Goal: Transaction & Acquisition: Purchase product/service

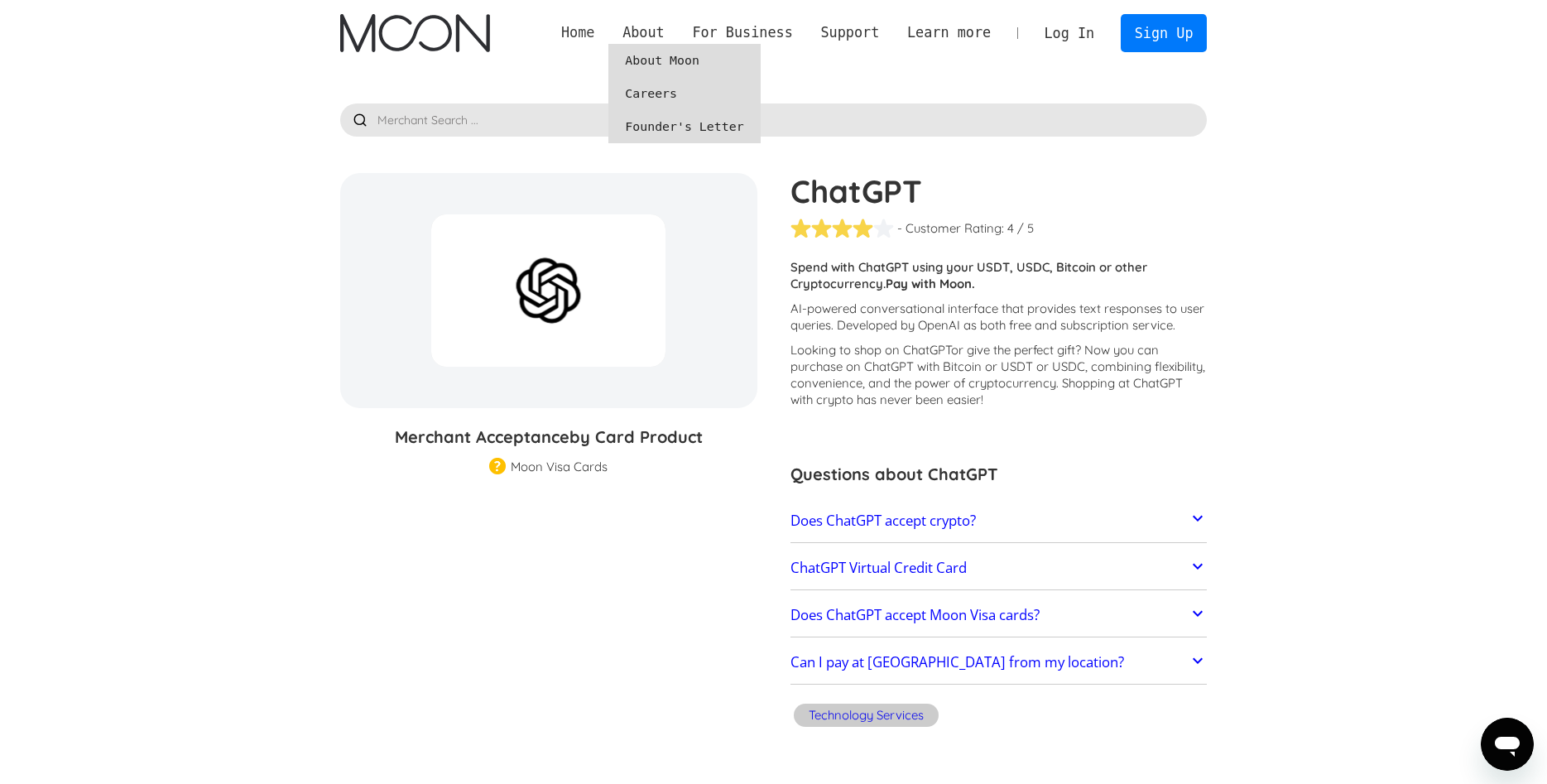
click at [609, 28] on link "Home" at bounding box center [577, 32] width 62 height 21
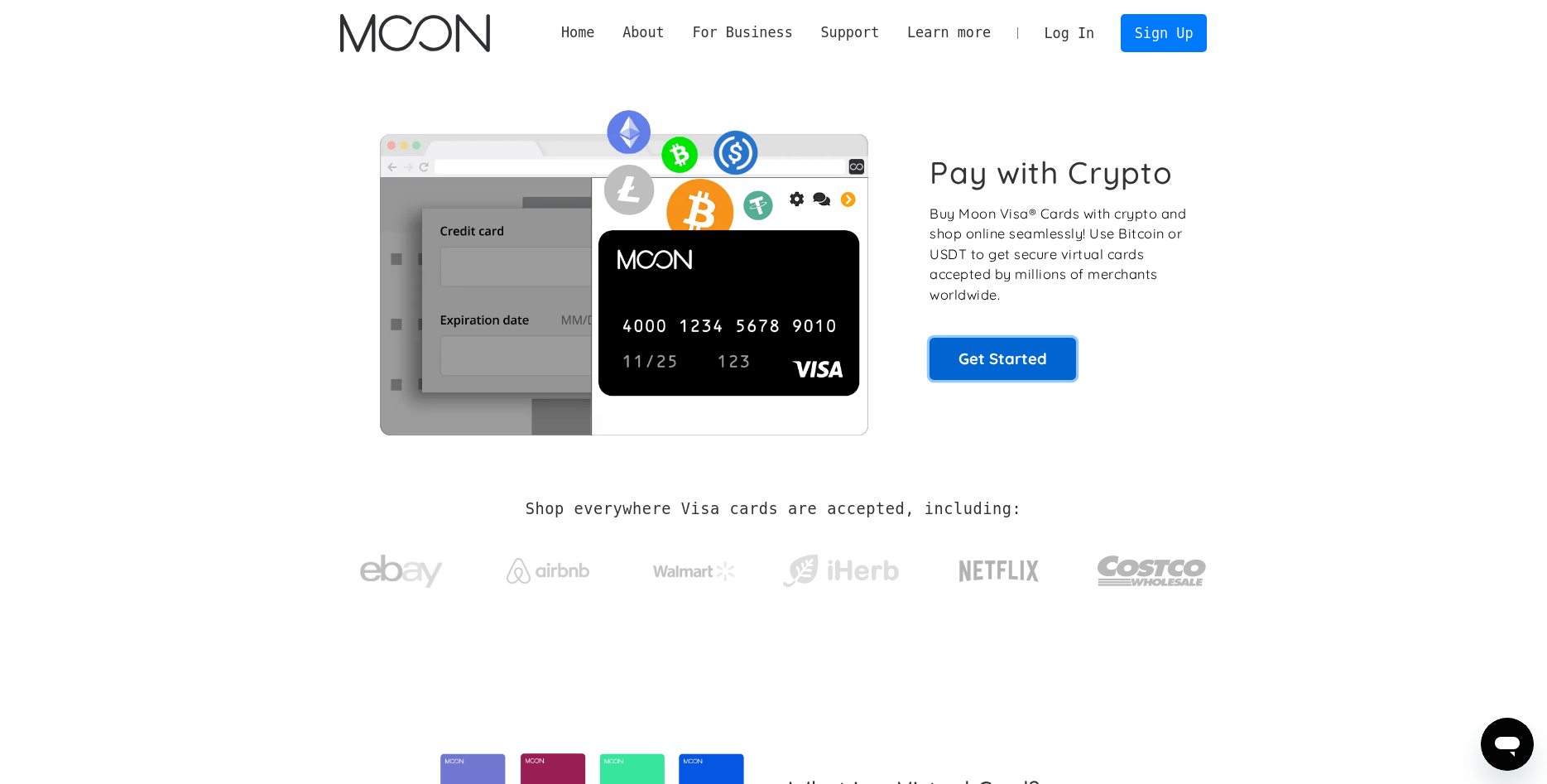
click at [1038, 370] on link "Get Started" at bounding box center [1003, 358] width 147 height 41
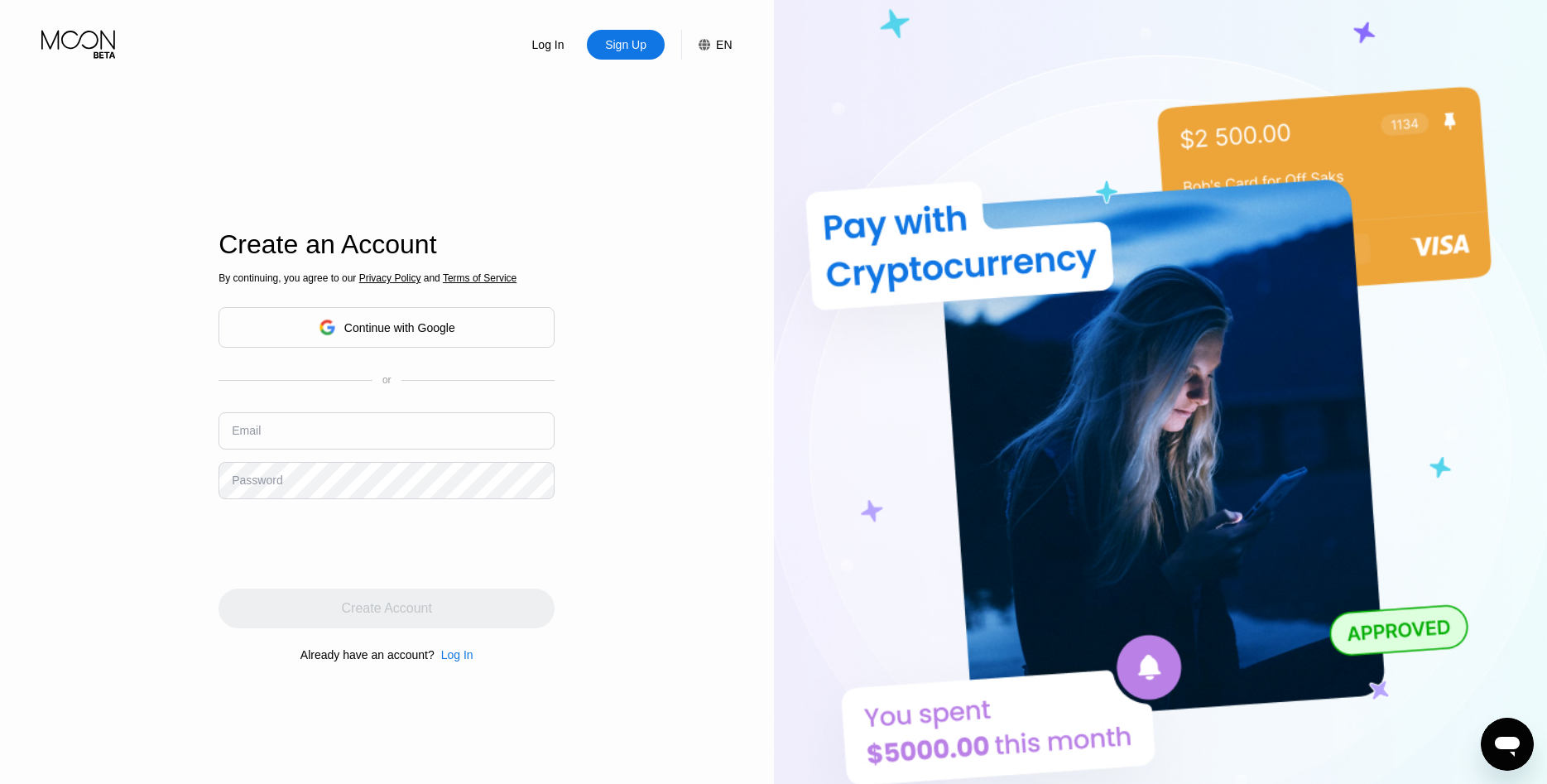
click at [495, 328] on div "Continue with Google" at bounding box center [387, 327] width 336 height 41
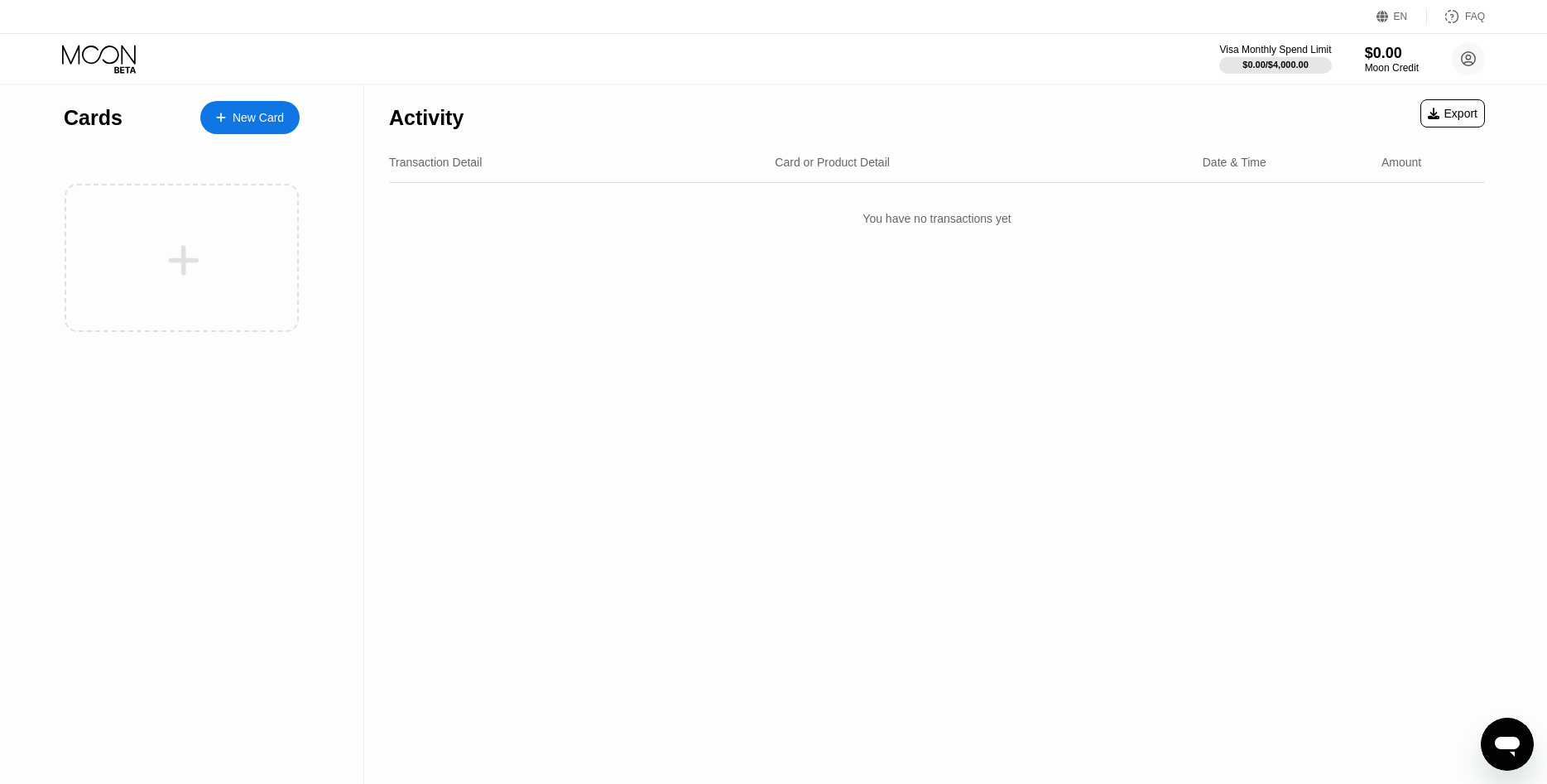
click at [278, 118] on div "New Card" at bounding box center [258, 117] width 51 height 14
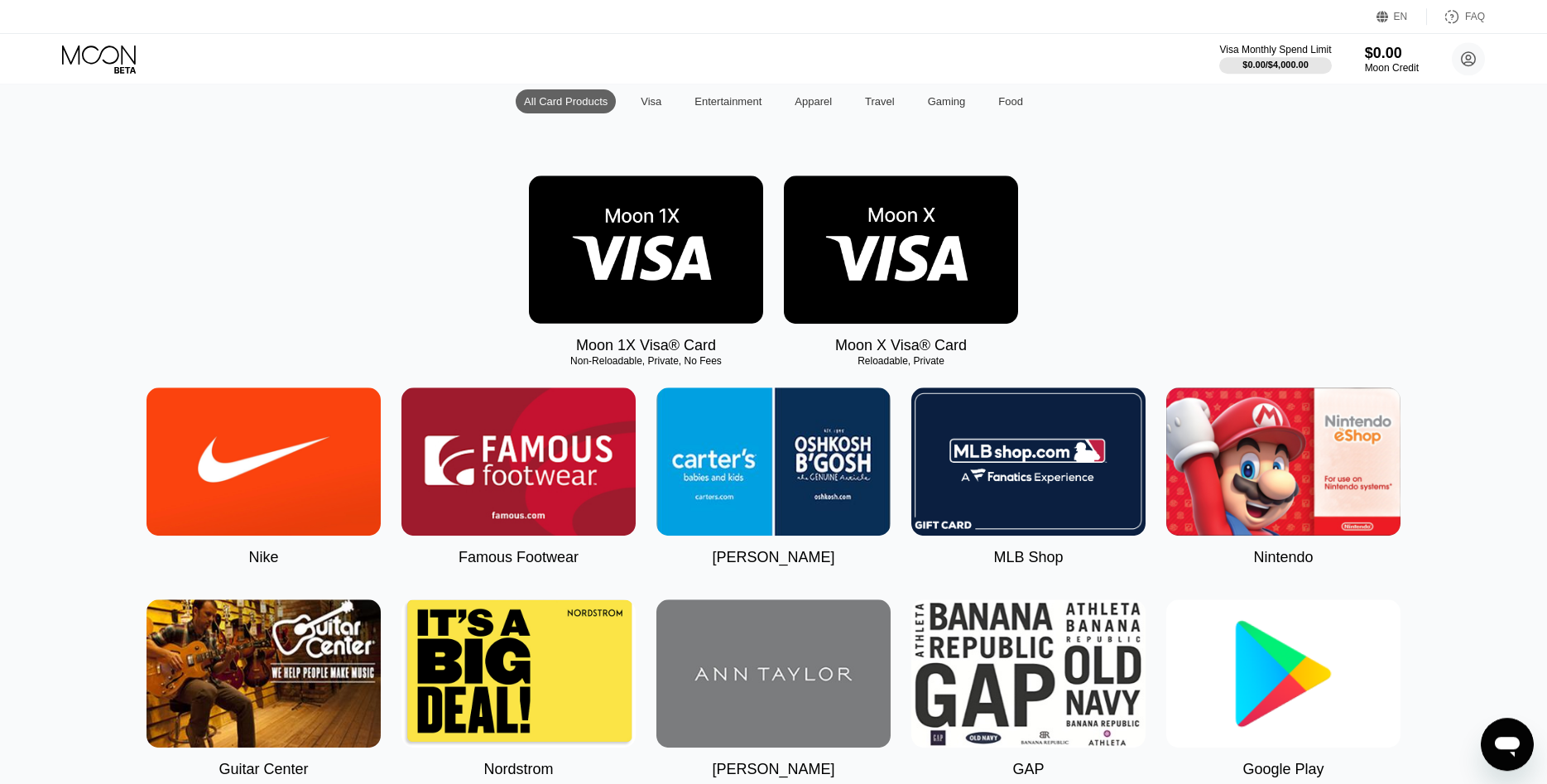
scroll to position [84, 0]
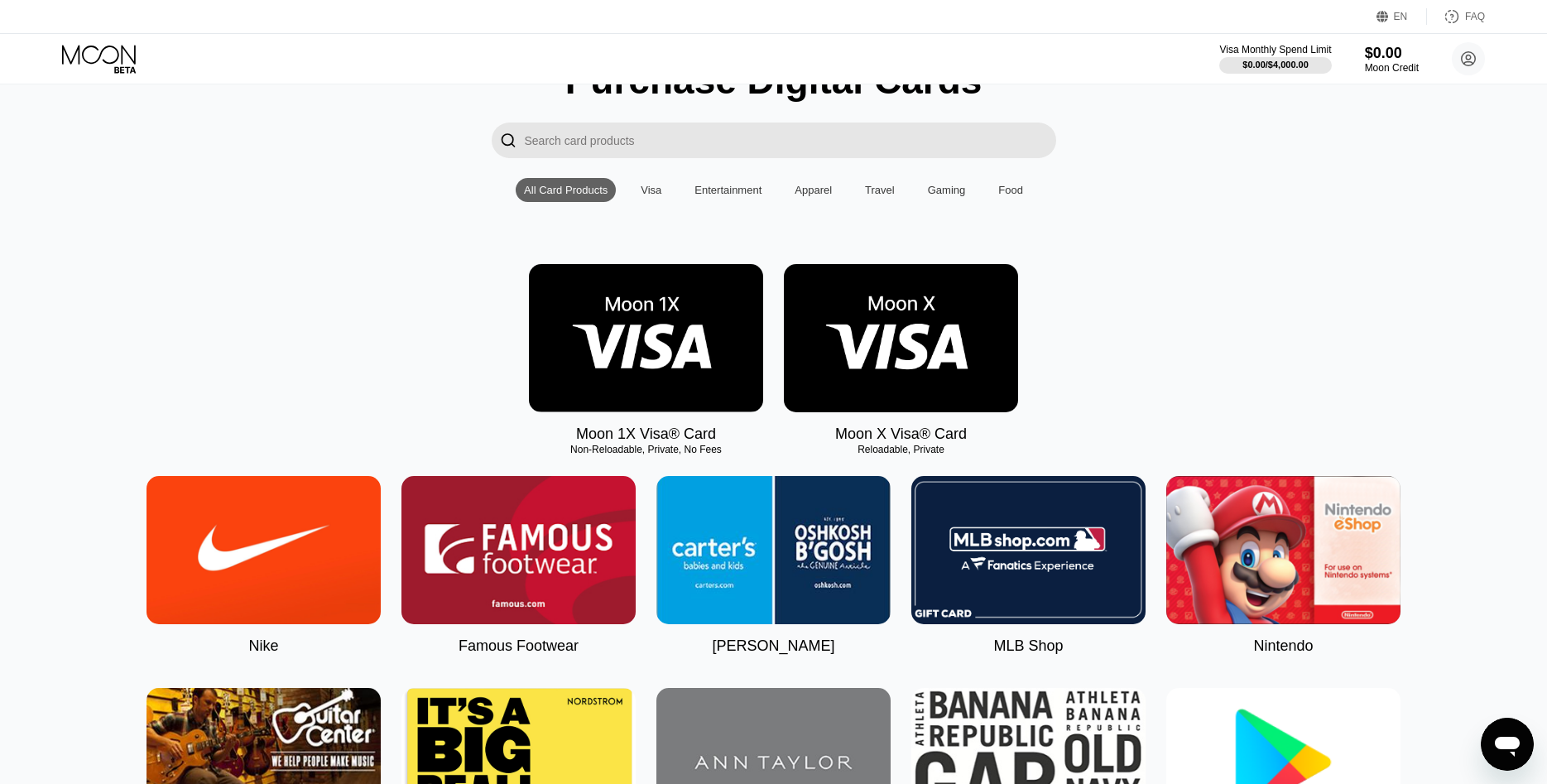
click at [922, 333] on img at bounding box center [901, 338] width 235 height 149
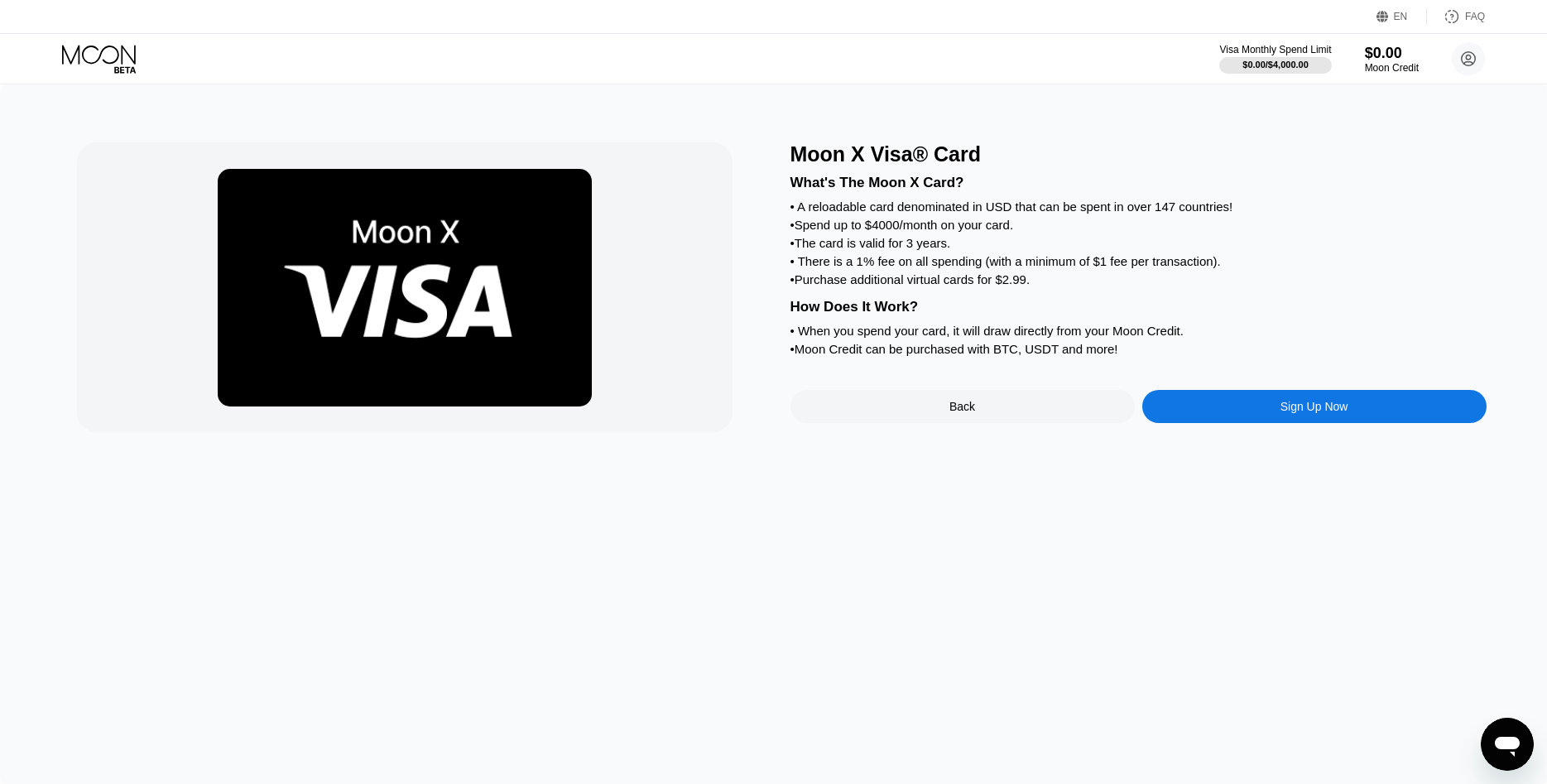
click at [1243, 423] on div "Sign Up Now" at bounding box center [1314, 406] width 344 height 33
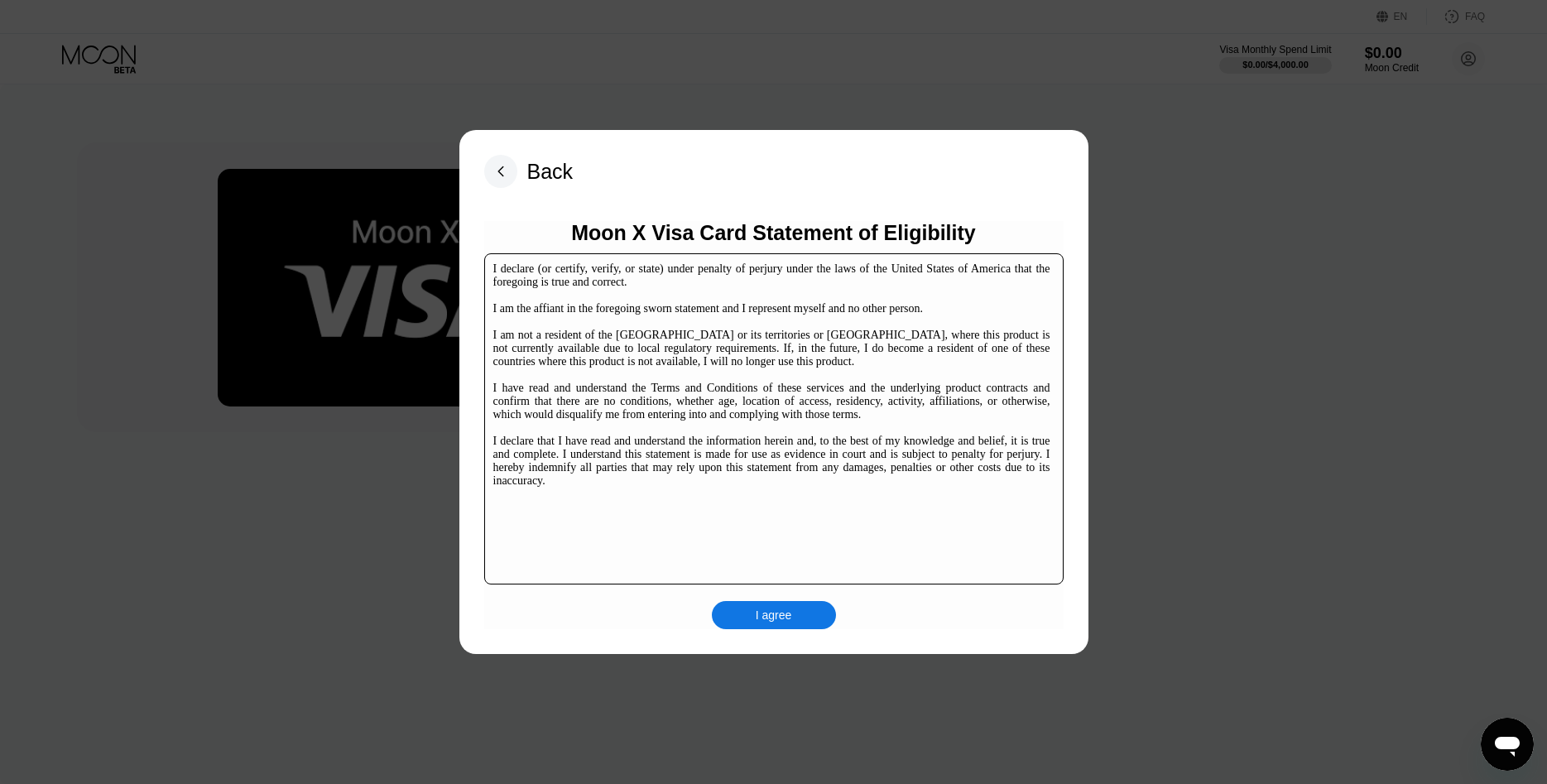
click at [782, 619] on div "I agree" at bounding box center [773, 615] width 36 height 15
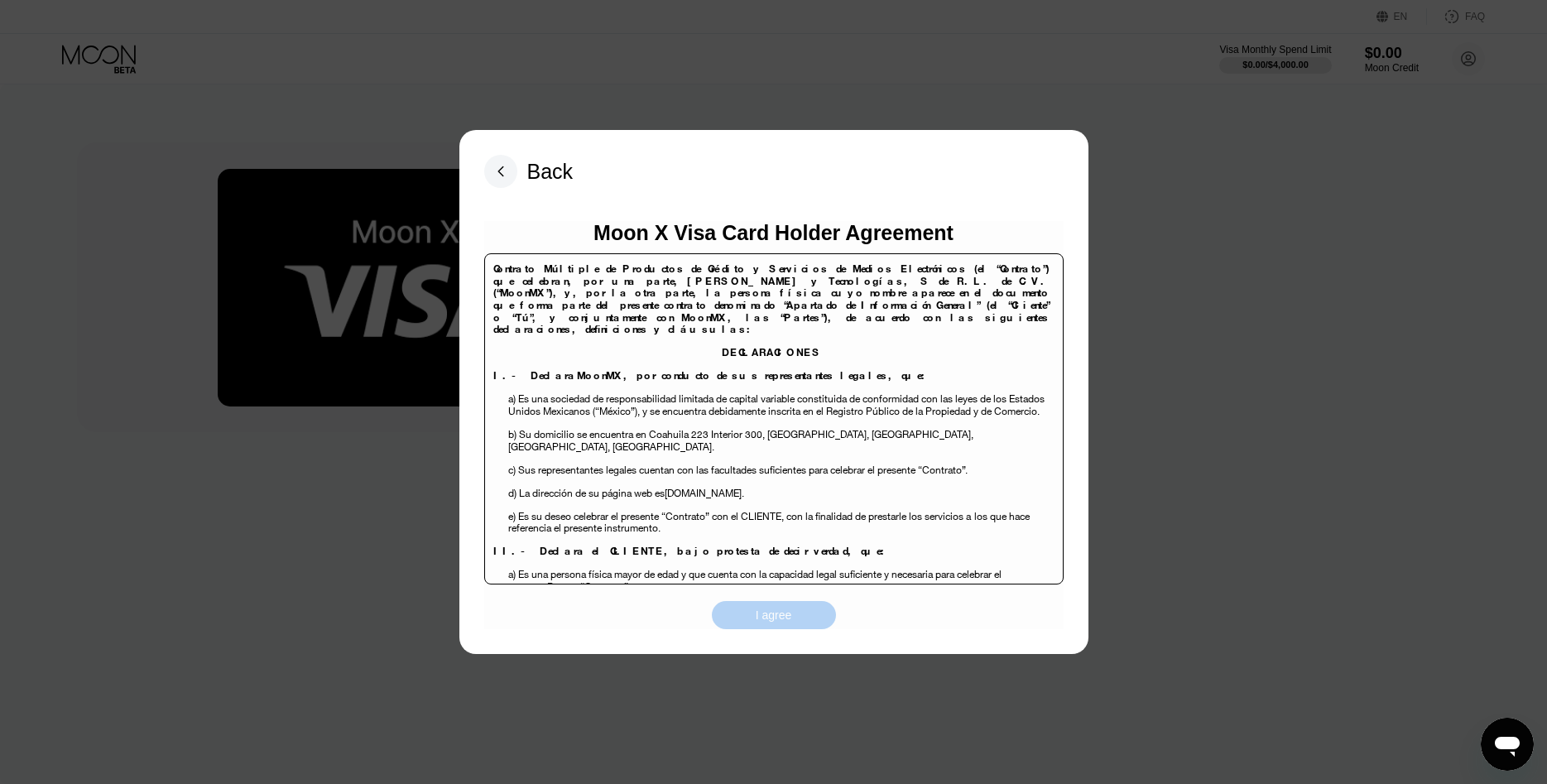
click at [774, 623] on div "I agree" at bounding box center [773, 615] width 36 height 15
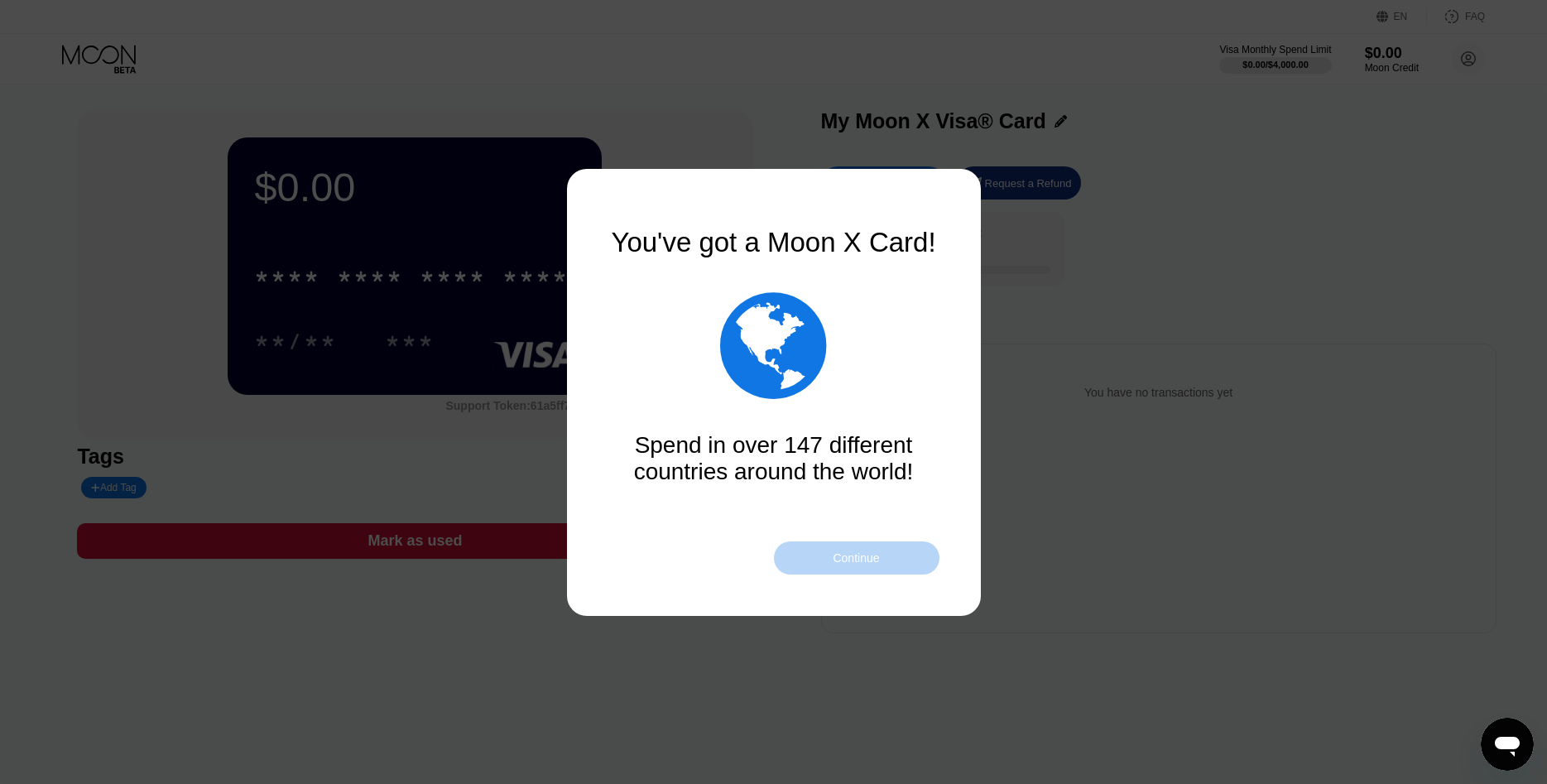
click at [850, 553] on div "Continue" at bounding box center [856, 558] width 46 height 14
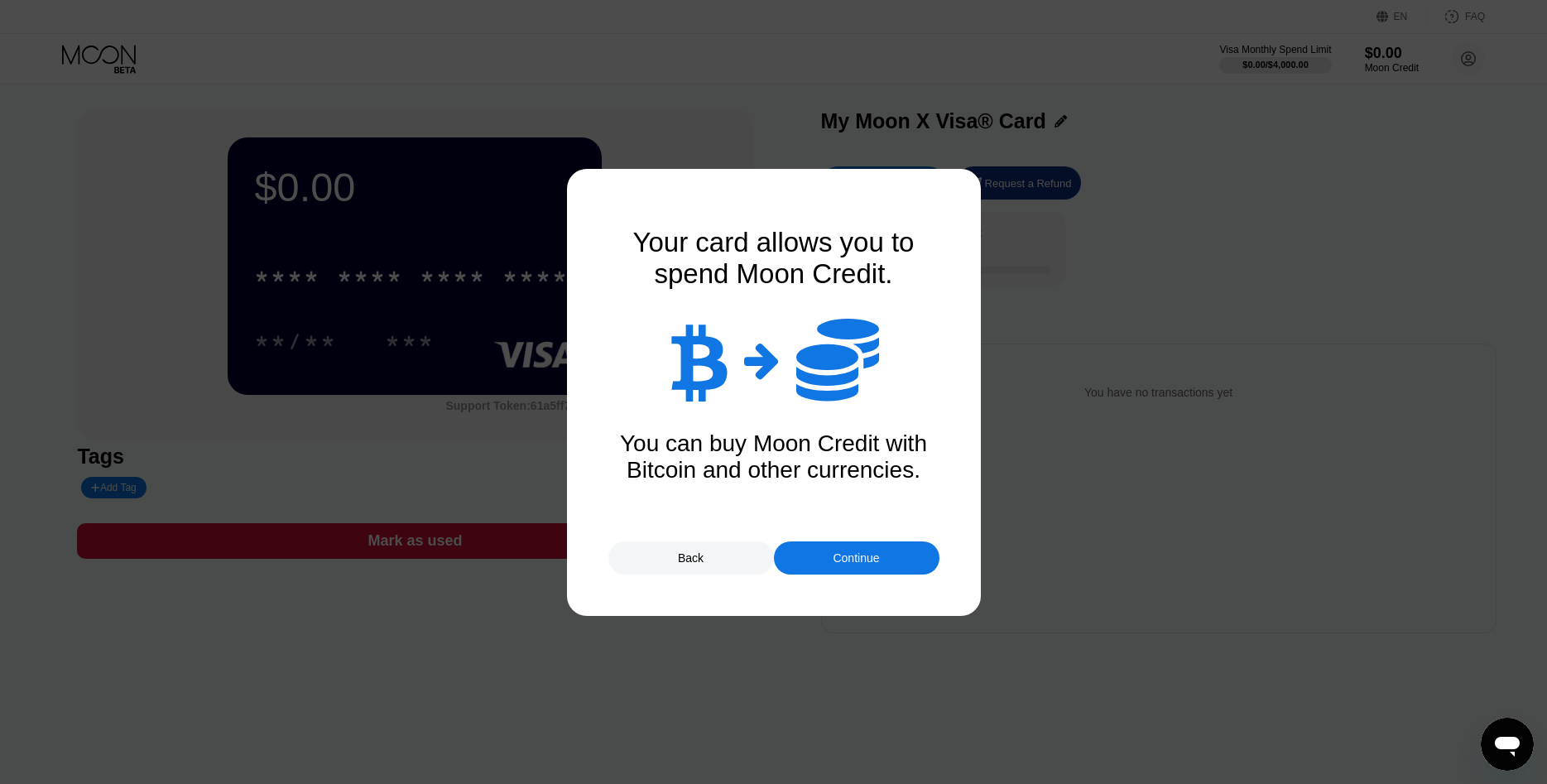
click at [849, 555] on div "Continue" at bounding box center [856, 558] width 46 height 14
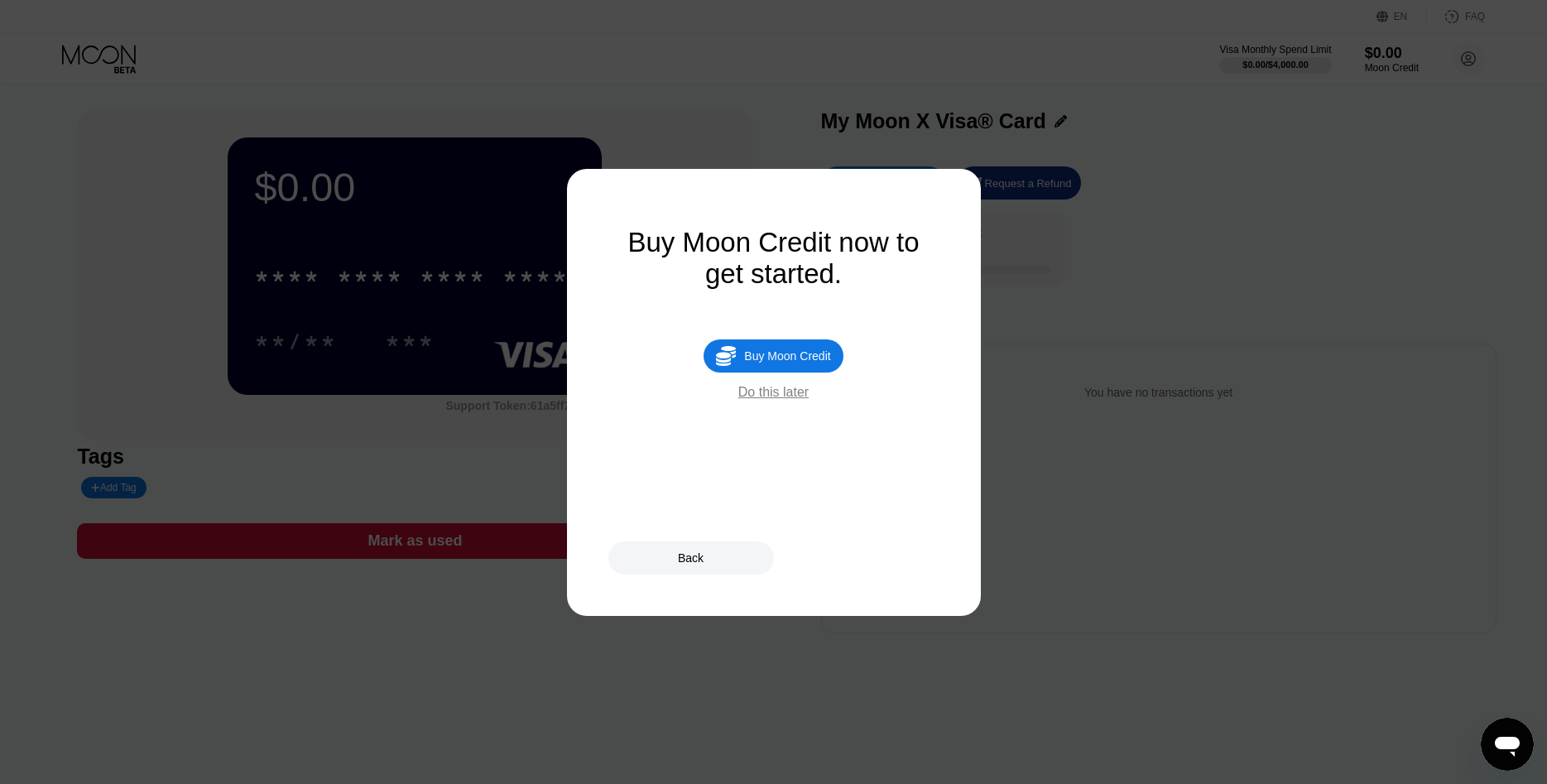
click at [801, 363] on div "Buy Moon Credit" at bounding box center [787, 356] width 86 height 14
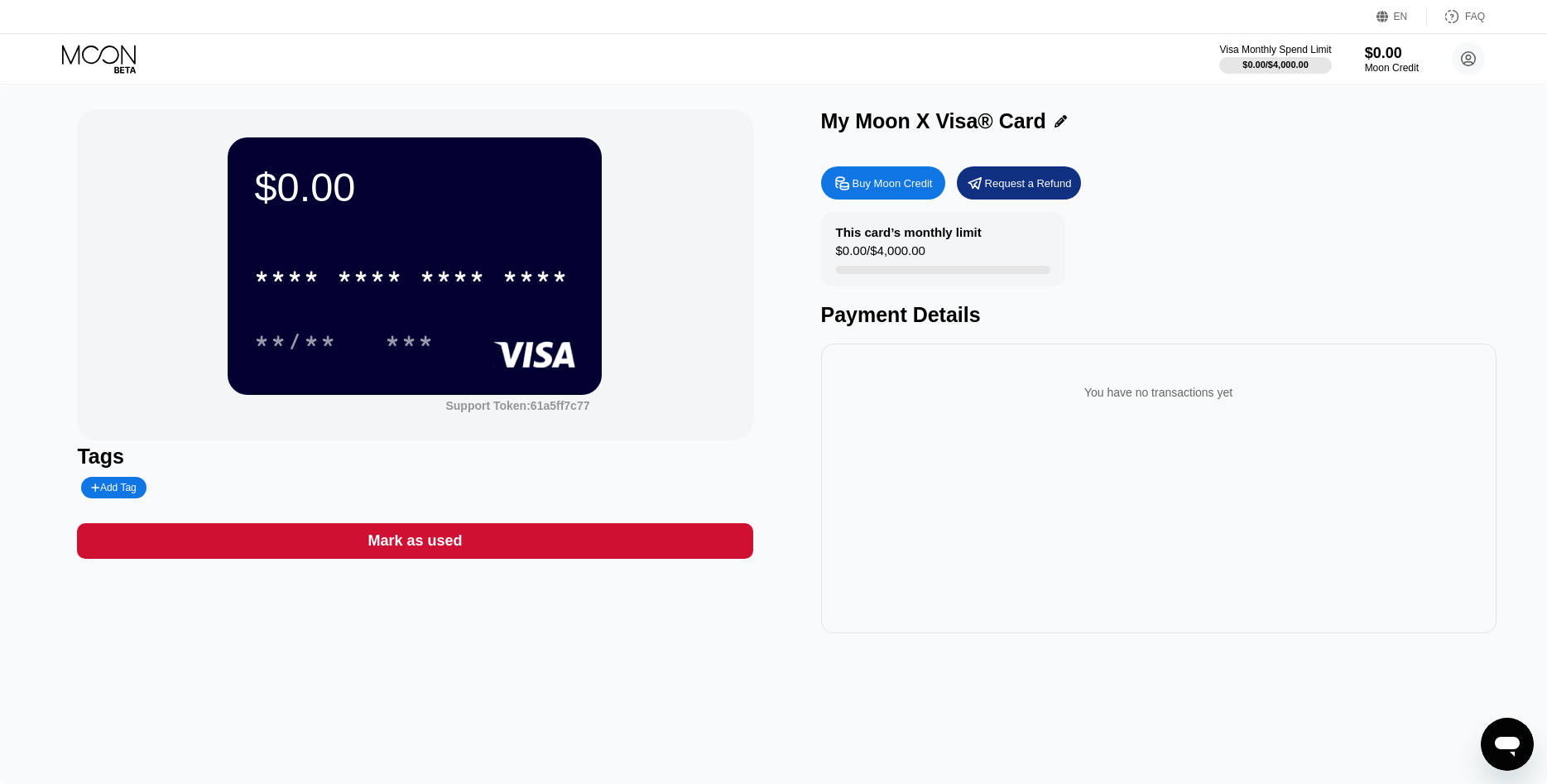
type input "0"
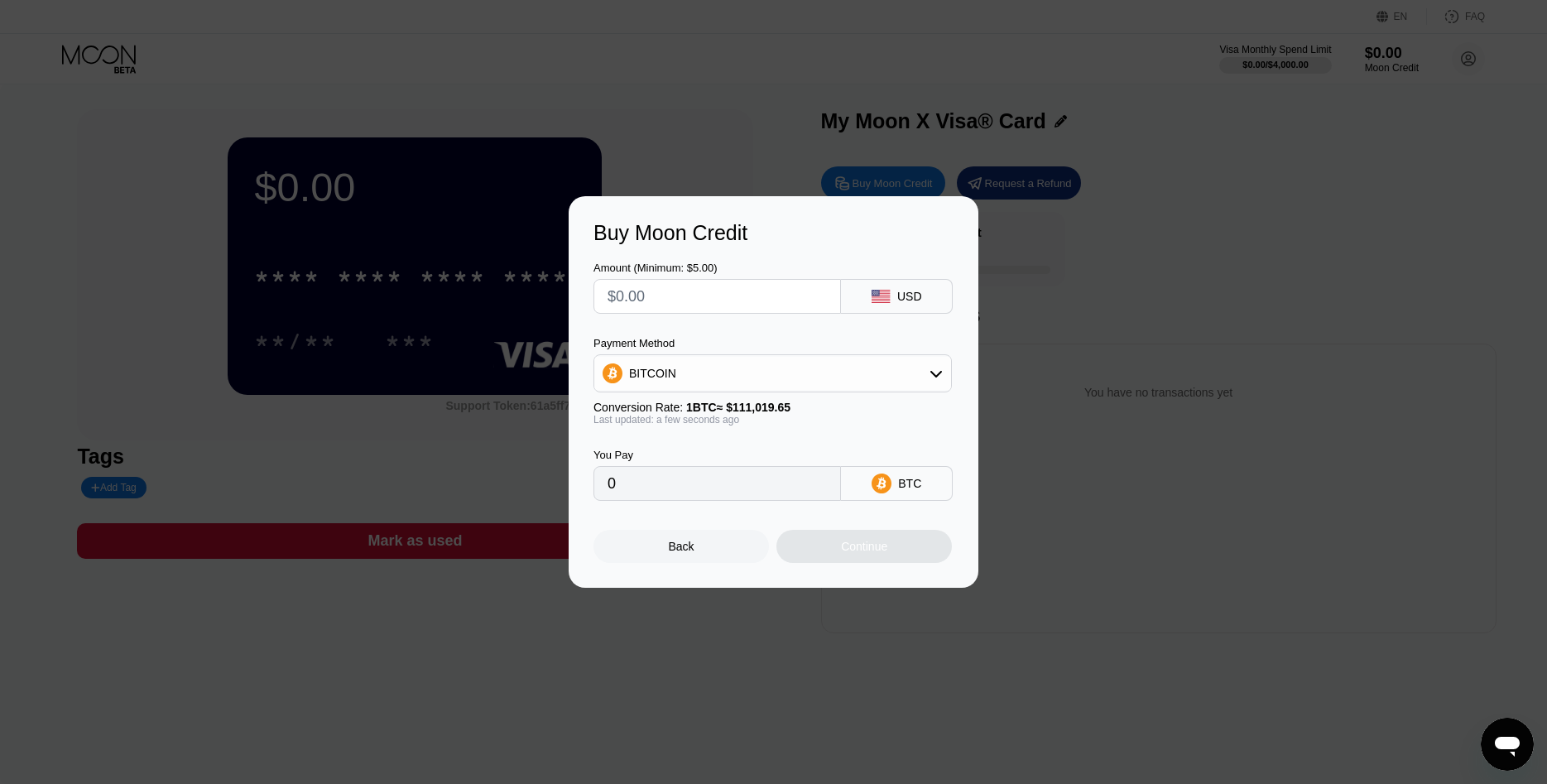
click at [1032, 257] on div "Buy Moon Credit Amount (Minimum: $5.00) USD Payment Method BITCOIN Conversion R…" at bounding box center [773, 392] width 1547 height 392
click at [880, 382] on div "BITCOIN" at bounding box center [772, 373] width 357 height 33
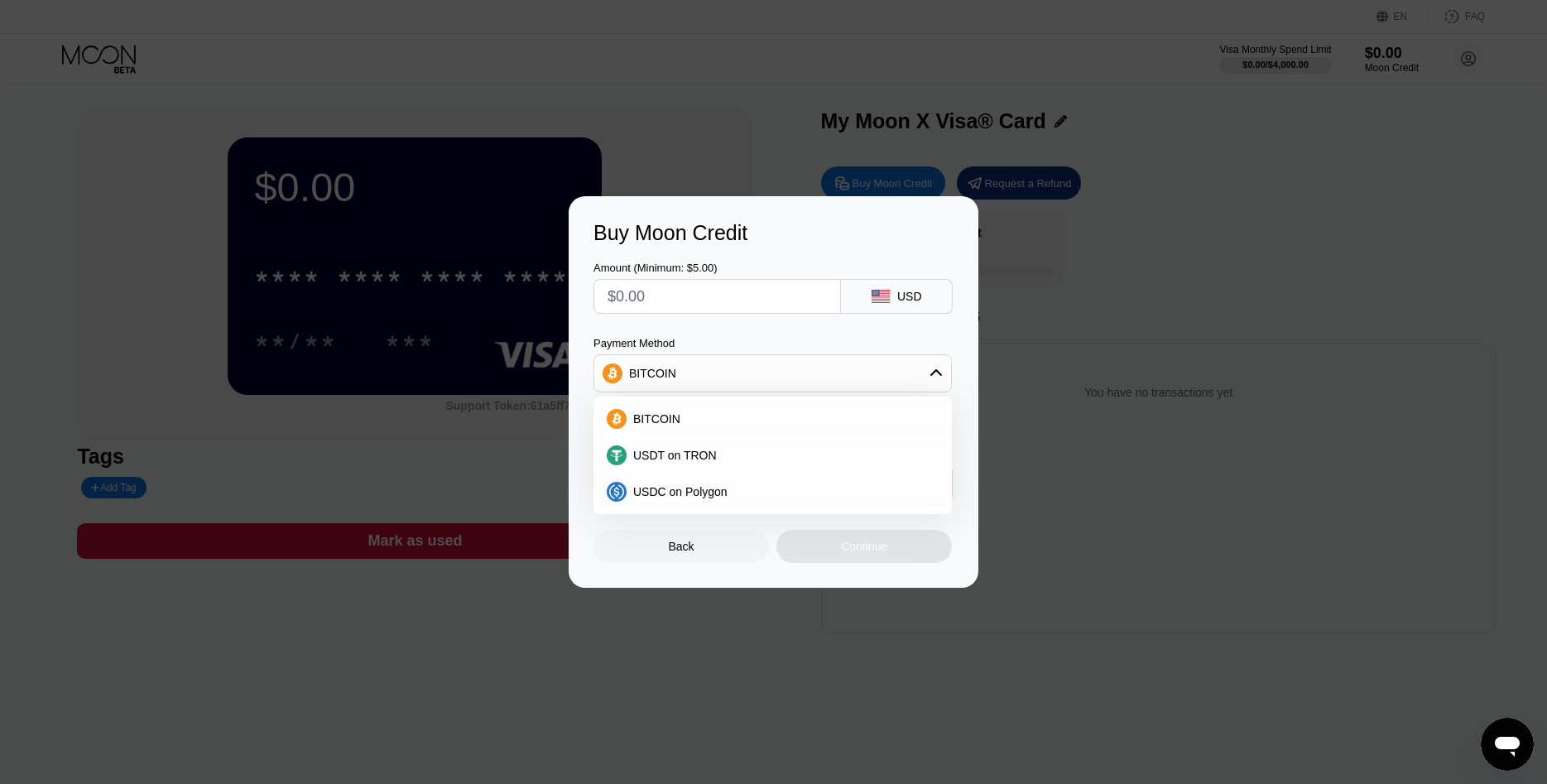
click at [880, 382] on div "BITCOIN" at bounding box center [772, 373] width 357 height 33
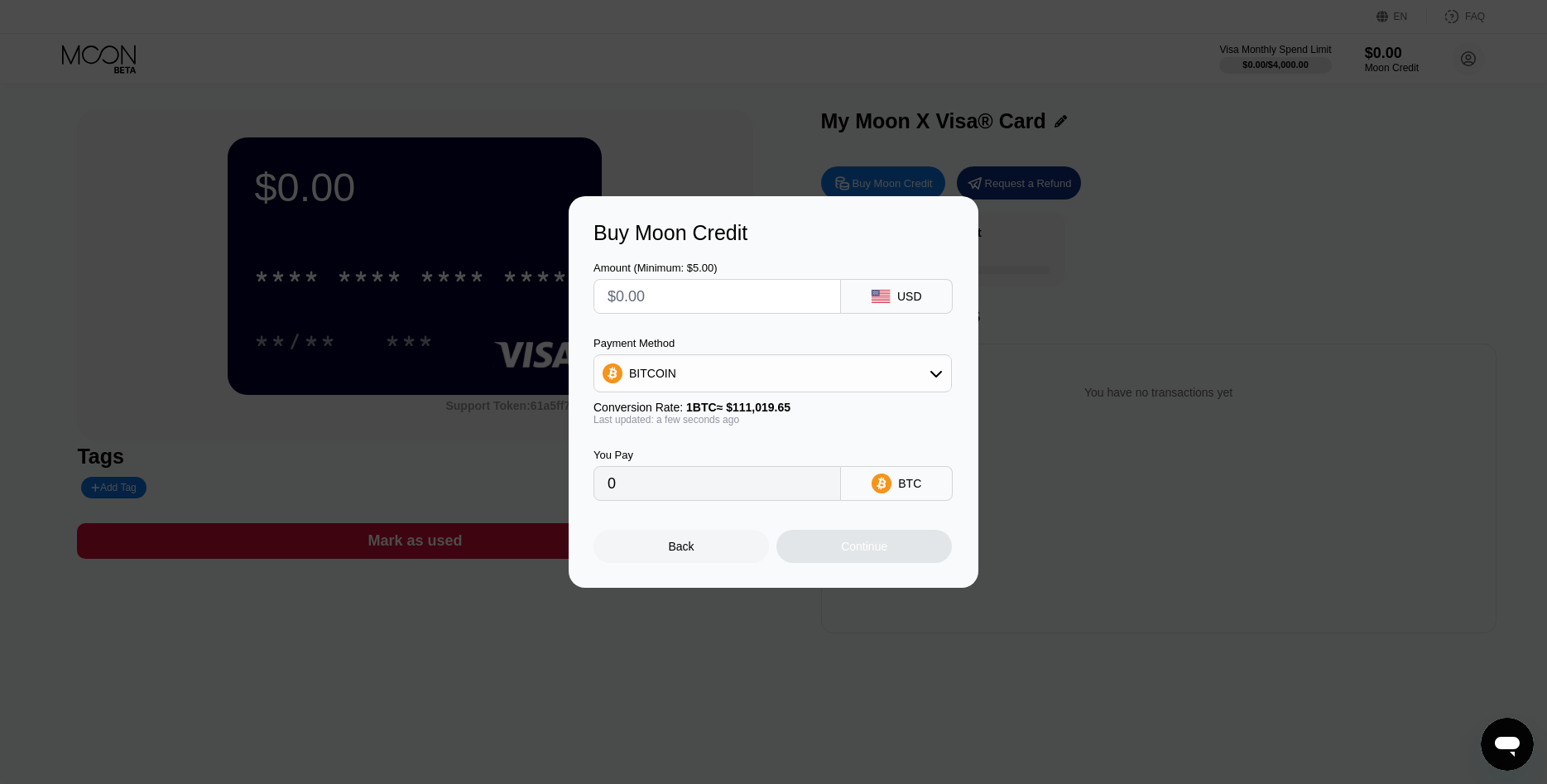
click at [746, 154] on div at bounding box center [773, 392] width 1547 height 784
drag, startPoint x: 698, startPoint y: 538, endPoint x: 704, endPoint y: 550, distance: 13.4
click at [698, 544] on div "Back" at bounding box center [681, 546] width 176 height 33
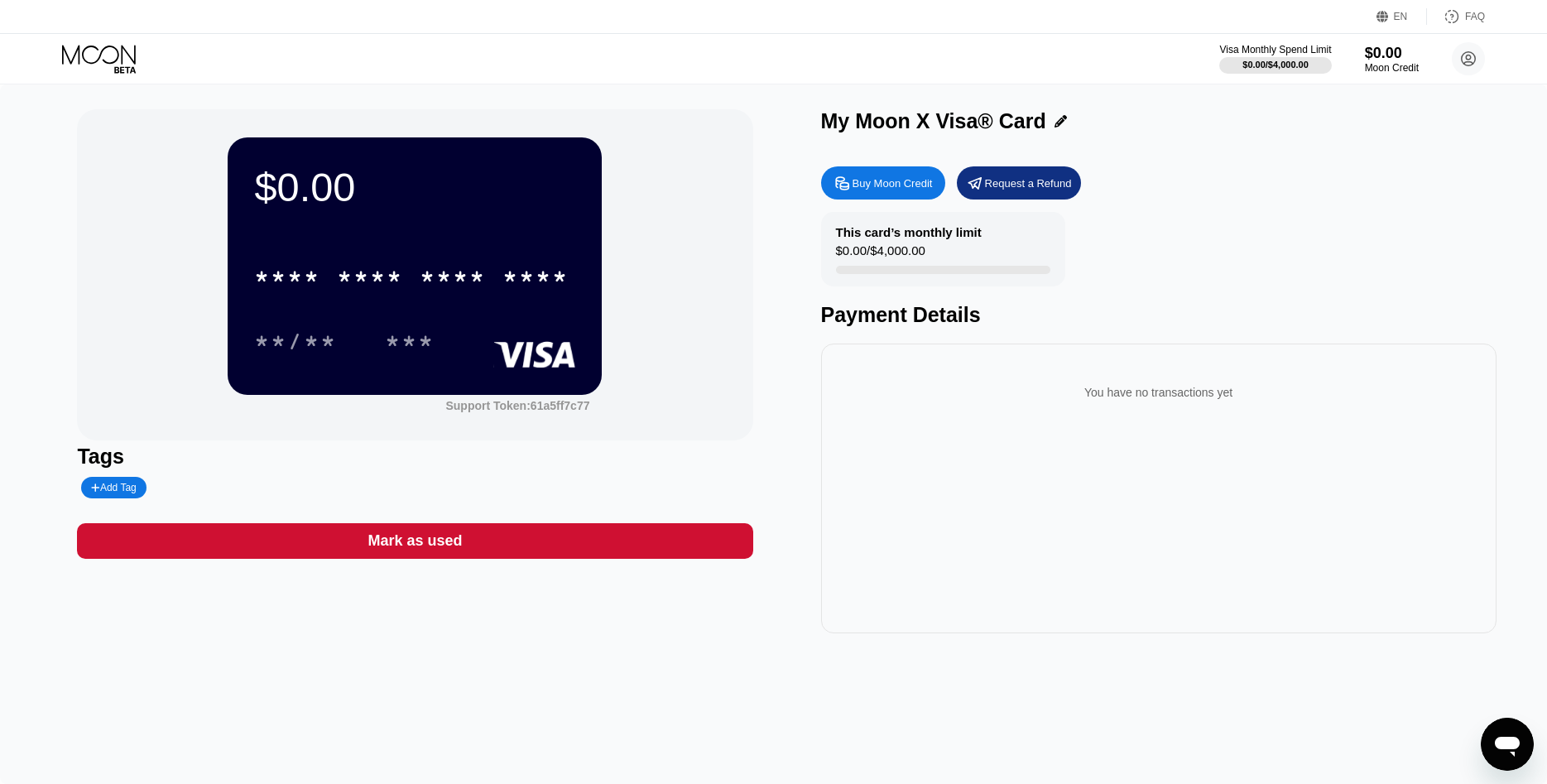
click at [434, 311] on div "* * * * * * * * * * * * **** **/** ***" at bounding box center [414, 292] width 322 height 98
